Goal: Check status: Check status

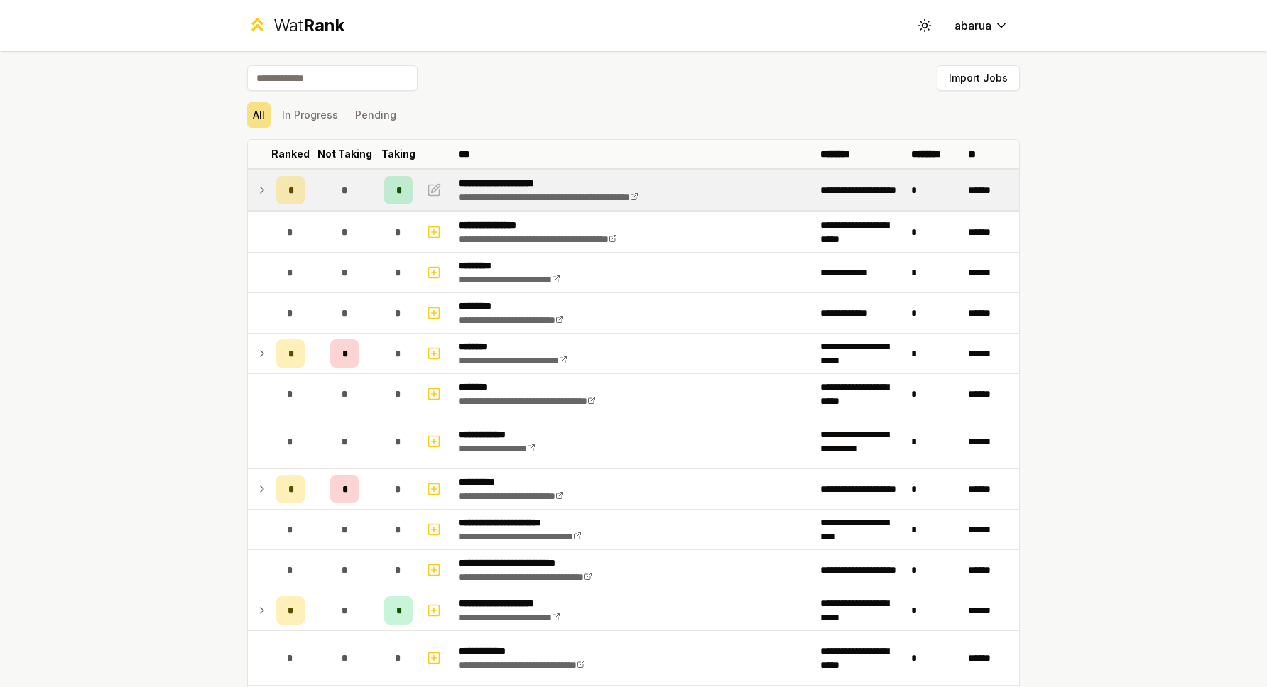
click at [292, 187] on span "*" at bounding box center [290, 190] width 4 height 14
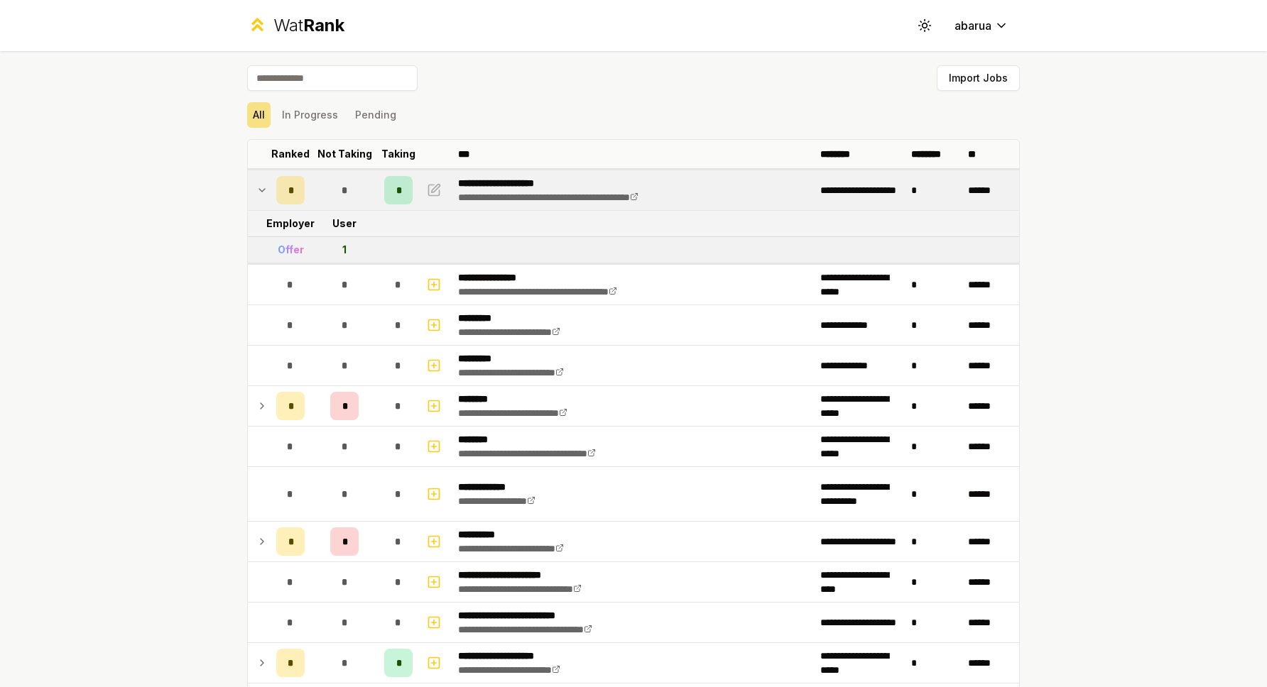
click at [292, 189] on span "*" at bounding box center [290, 190] width 4 height 14
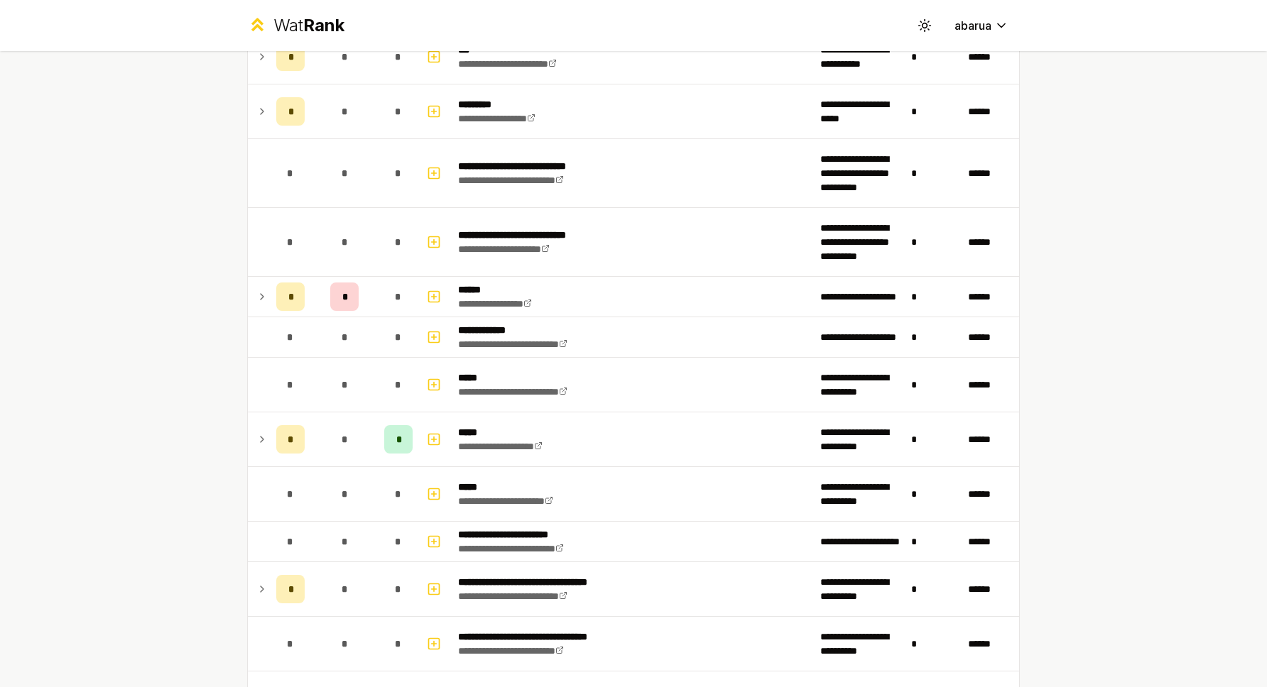
scroll to position [825, 0]
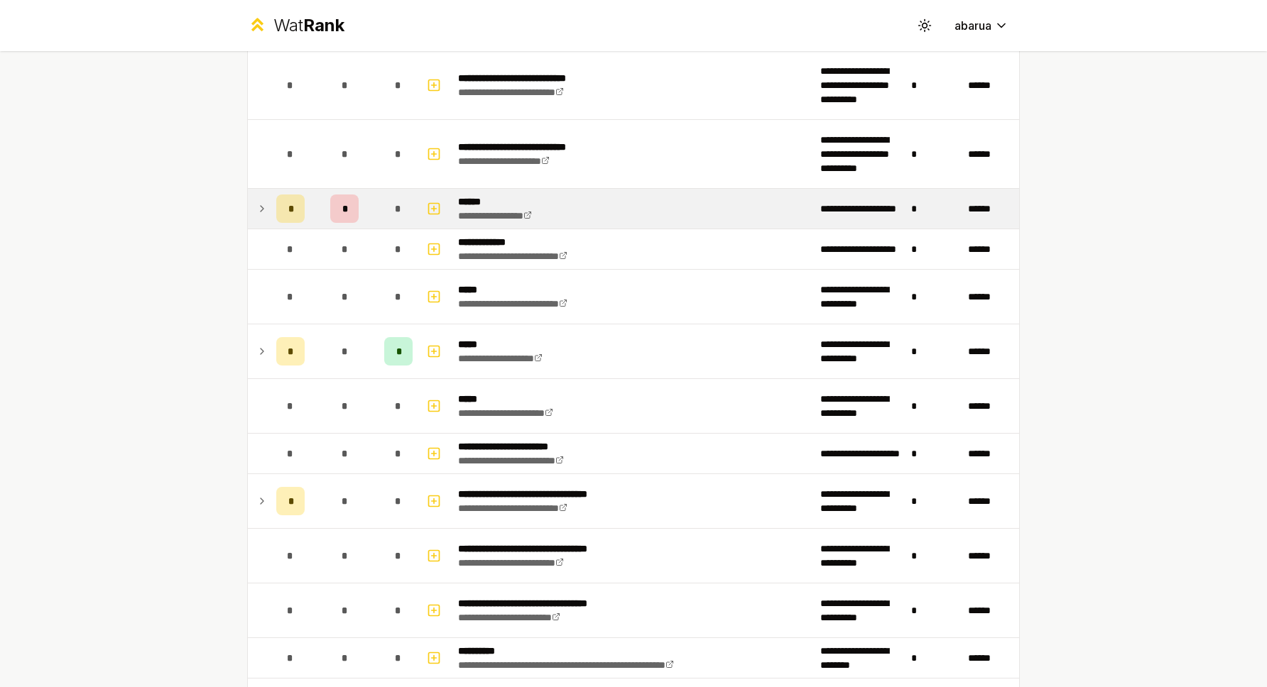
click at [337, 210] on div "*" at bounding box center [344, 209] width 28 height 28
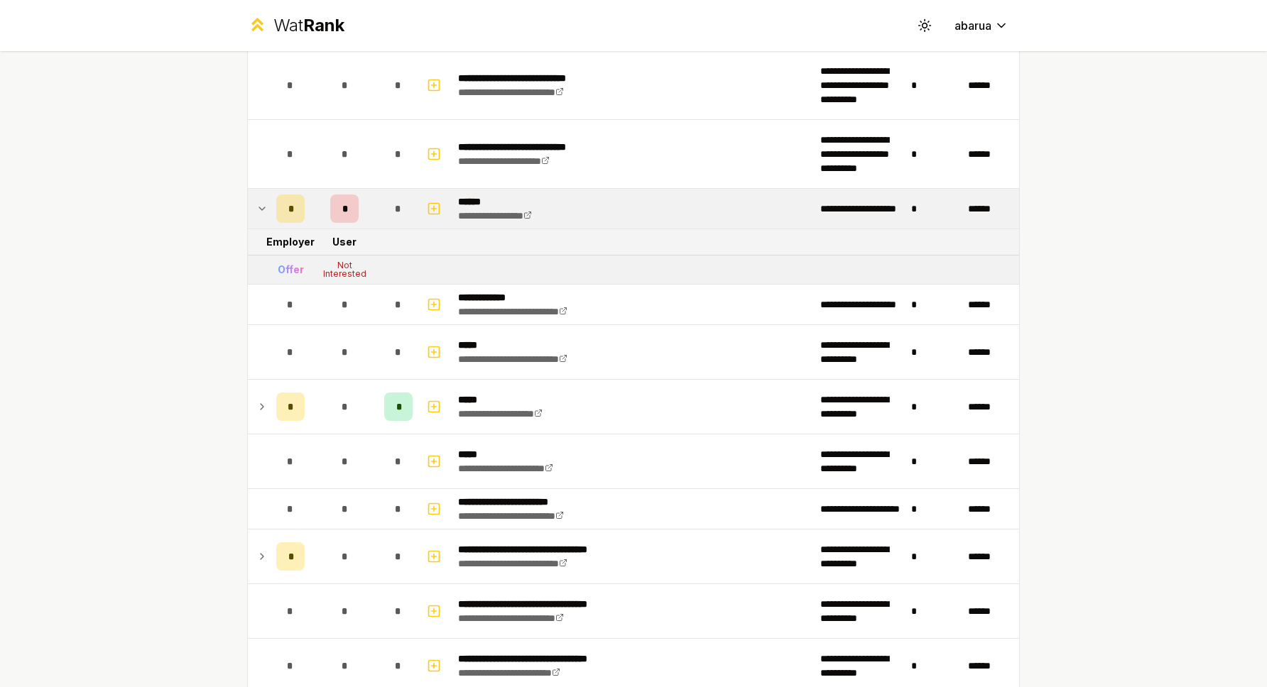
click at [337, 210] on div "*" at bounding box center [344, 209] width 28 height 28
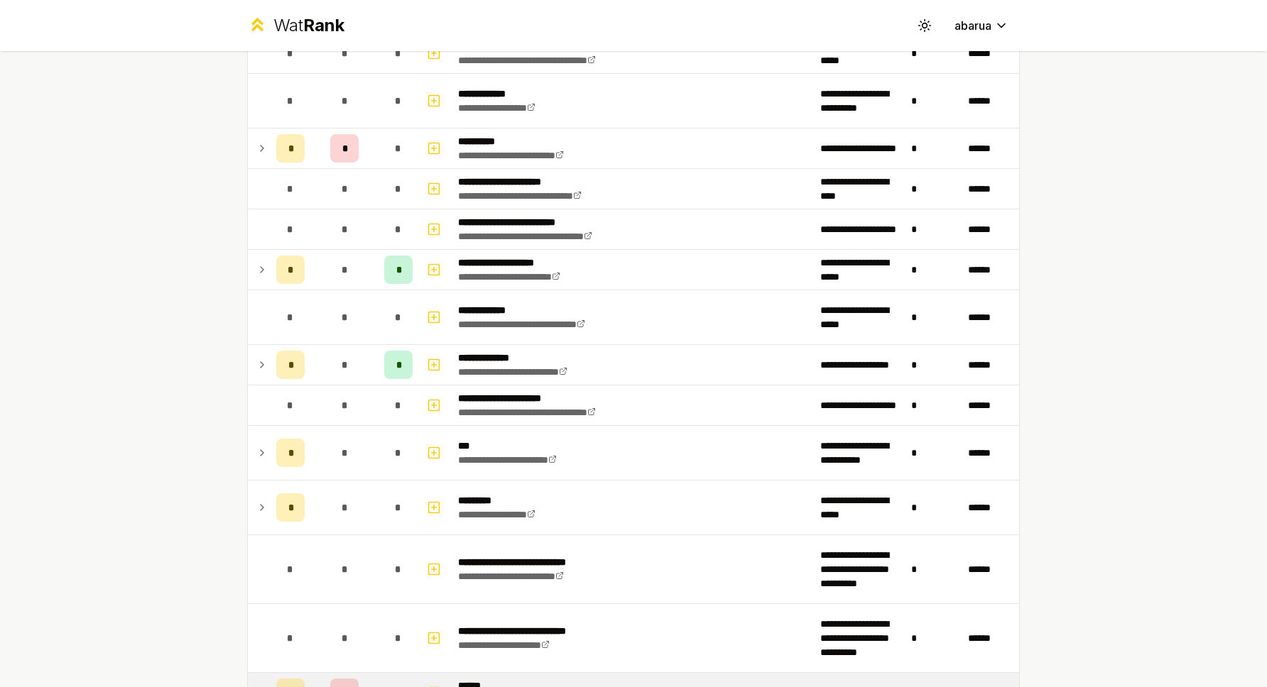
scroll to position [0, 0]
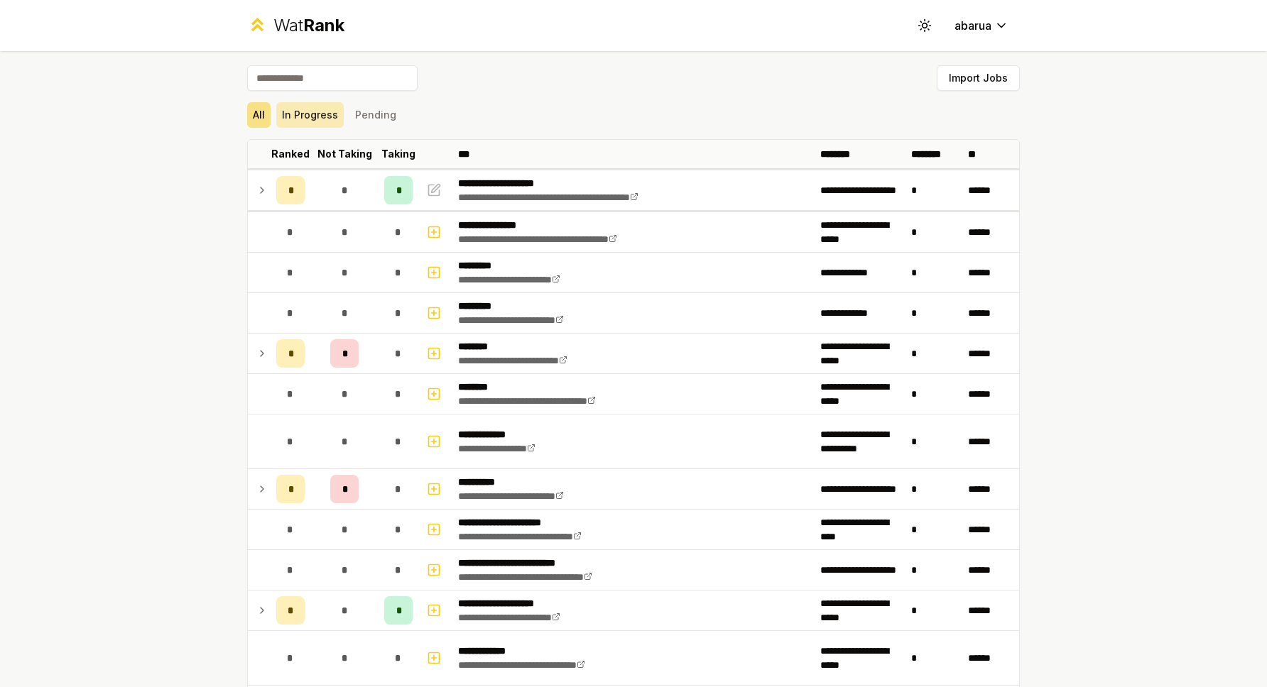
click at [308, 123] on button "In Progress" at bounding box center [309, 115] width 67 height 26
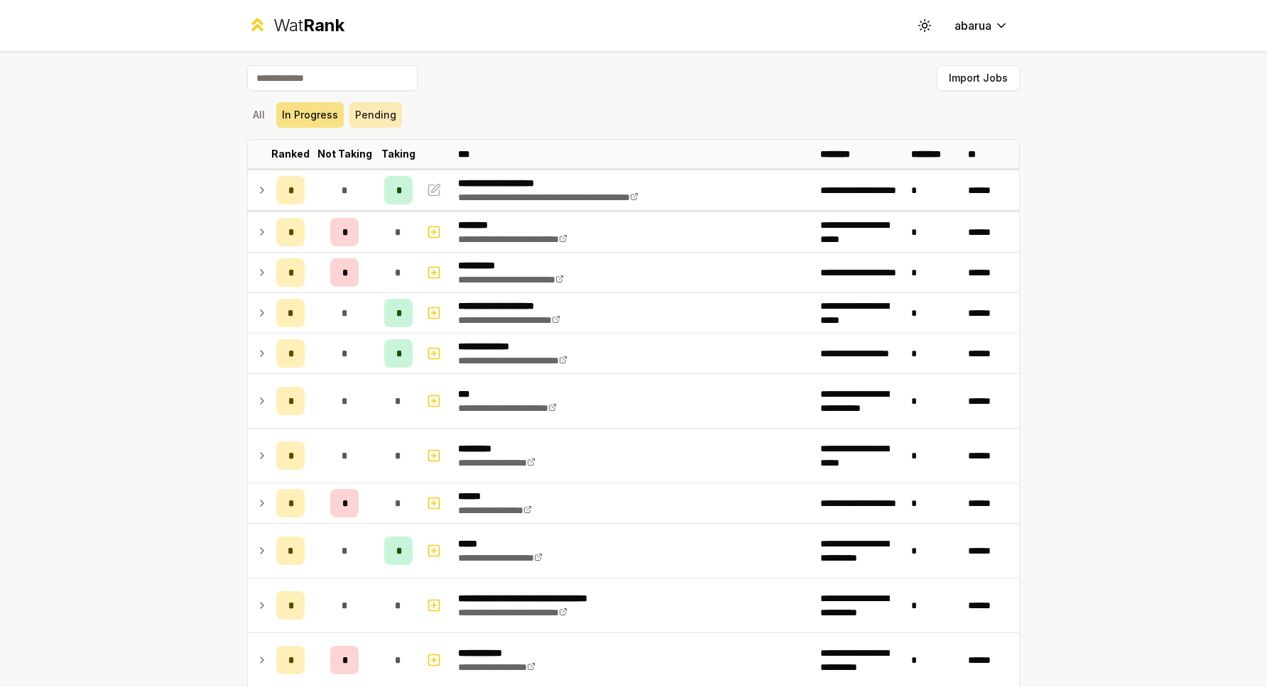
click at [361, 114] on button "Pending" at bounding box center [375, 115] width 53 height 26
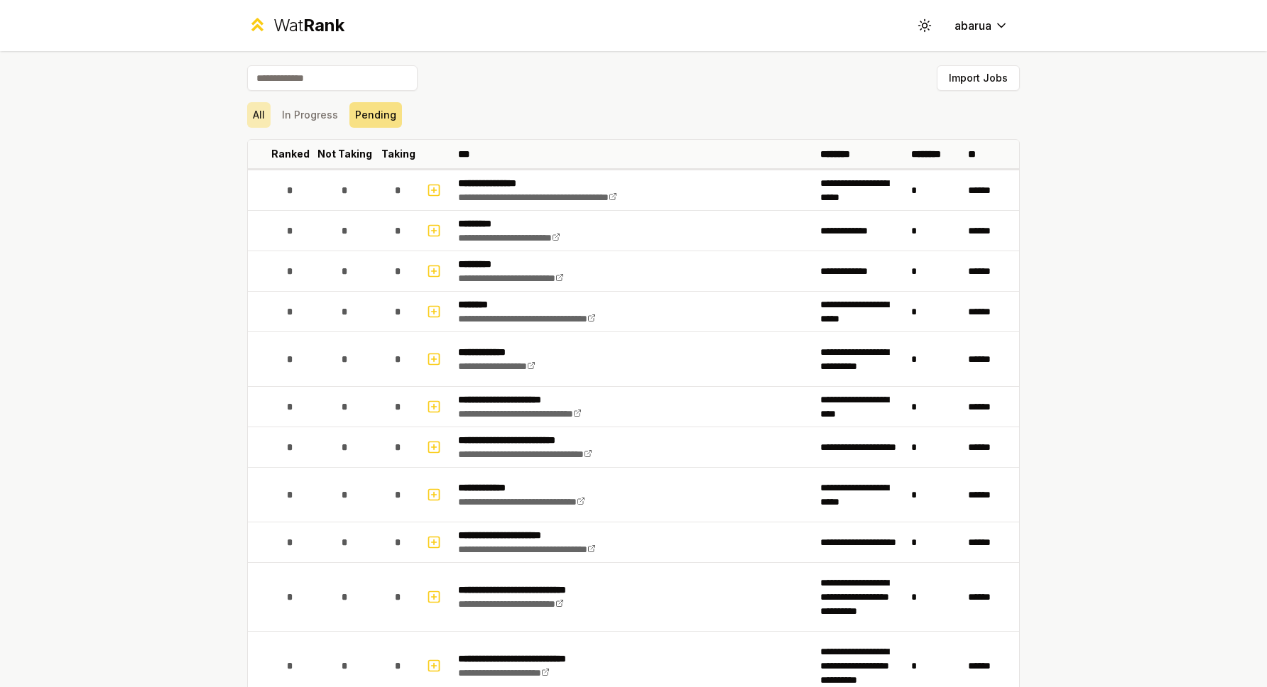
click at [251, 119] on button "All" at bounding box center [258, 115] width 23 height 26
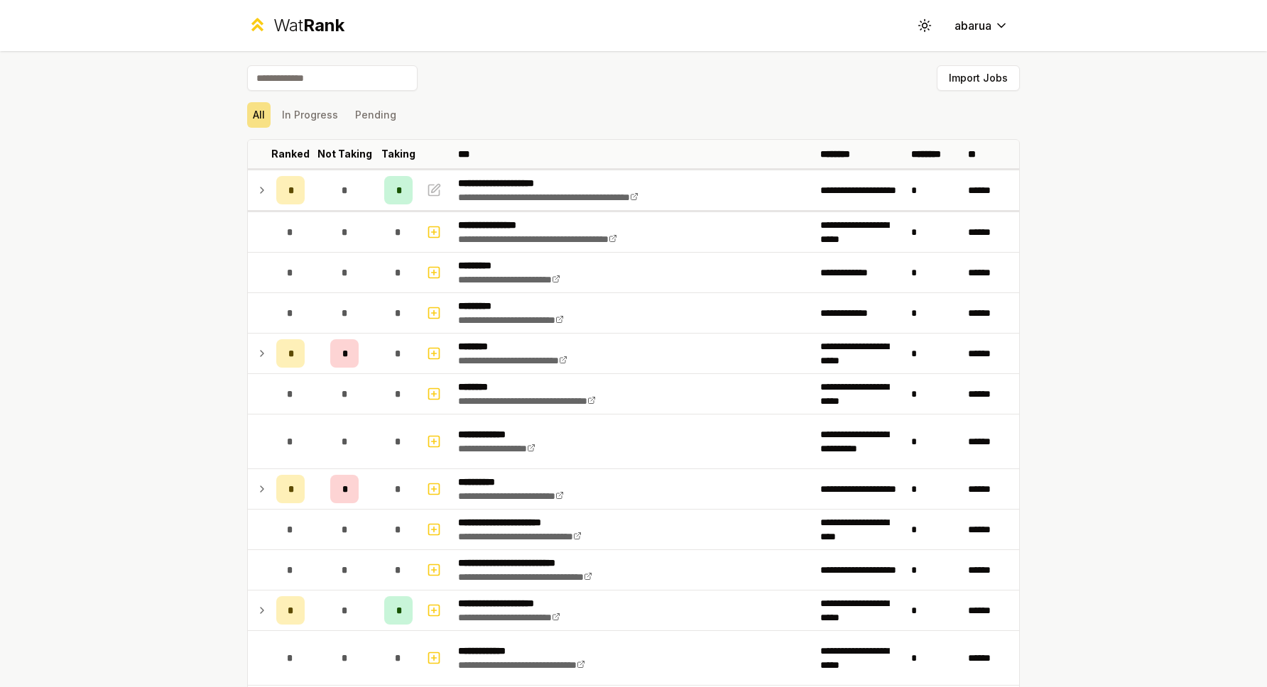
click at [349, 81] on input at bounding box center [332, 78] width 170 height 26
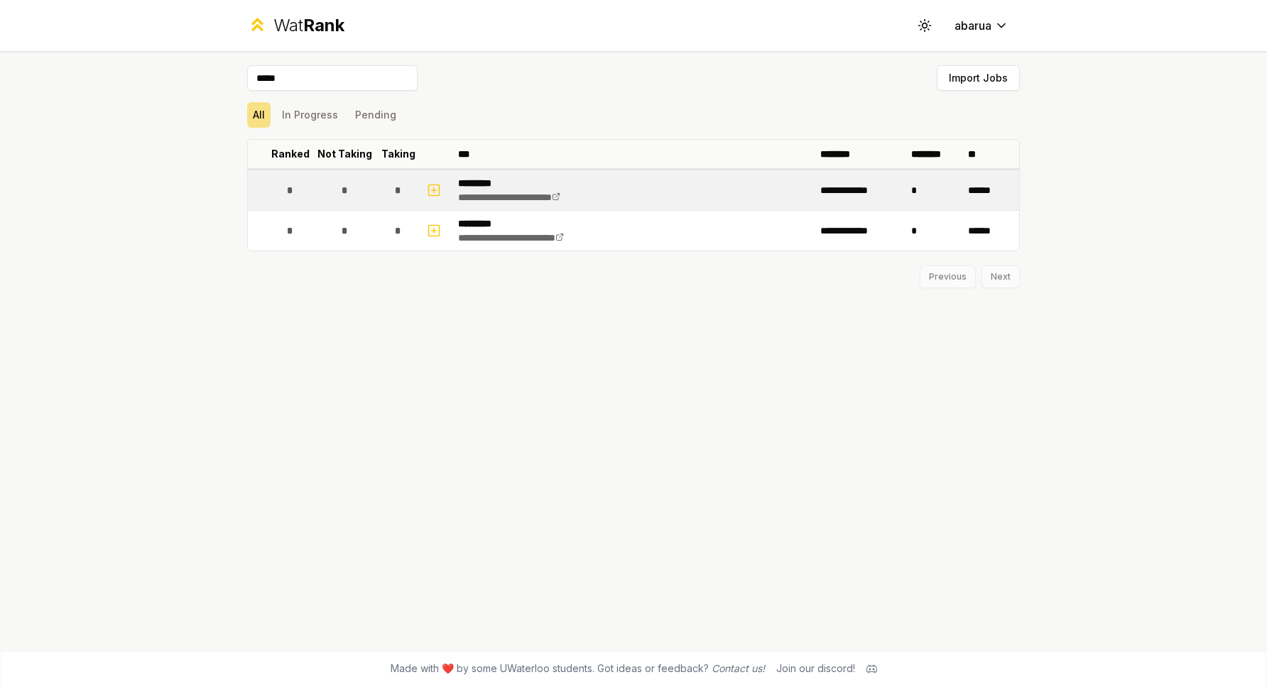
type input "*****"
click at [393, 195] on div "*" at bounding box center [398, 190] width 28 height 28
